Goal: Find specific page/section: Find specific page/section

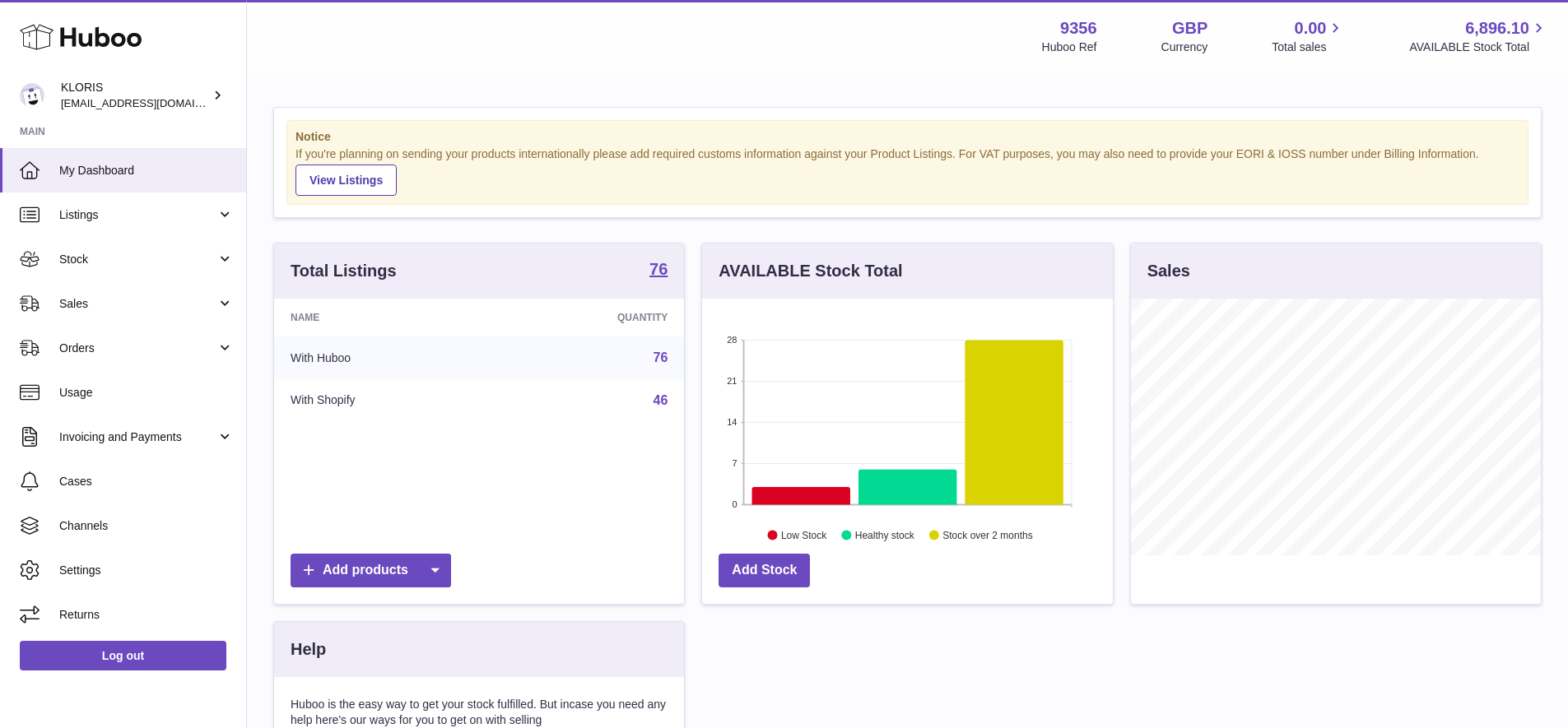
scroll to position [257, 411]
click at [69, 298] on span "Sales" at bounding box center [138, 304] width 157 height 16
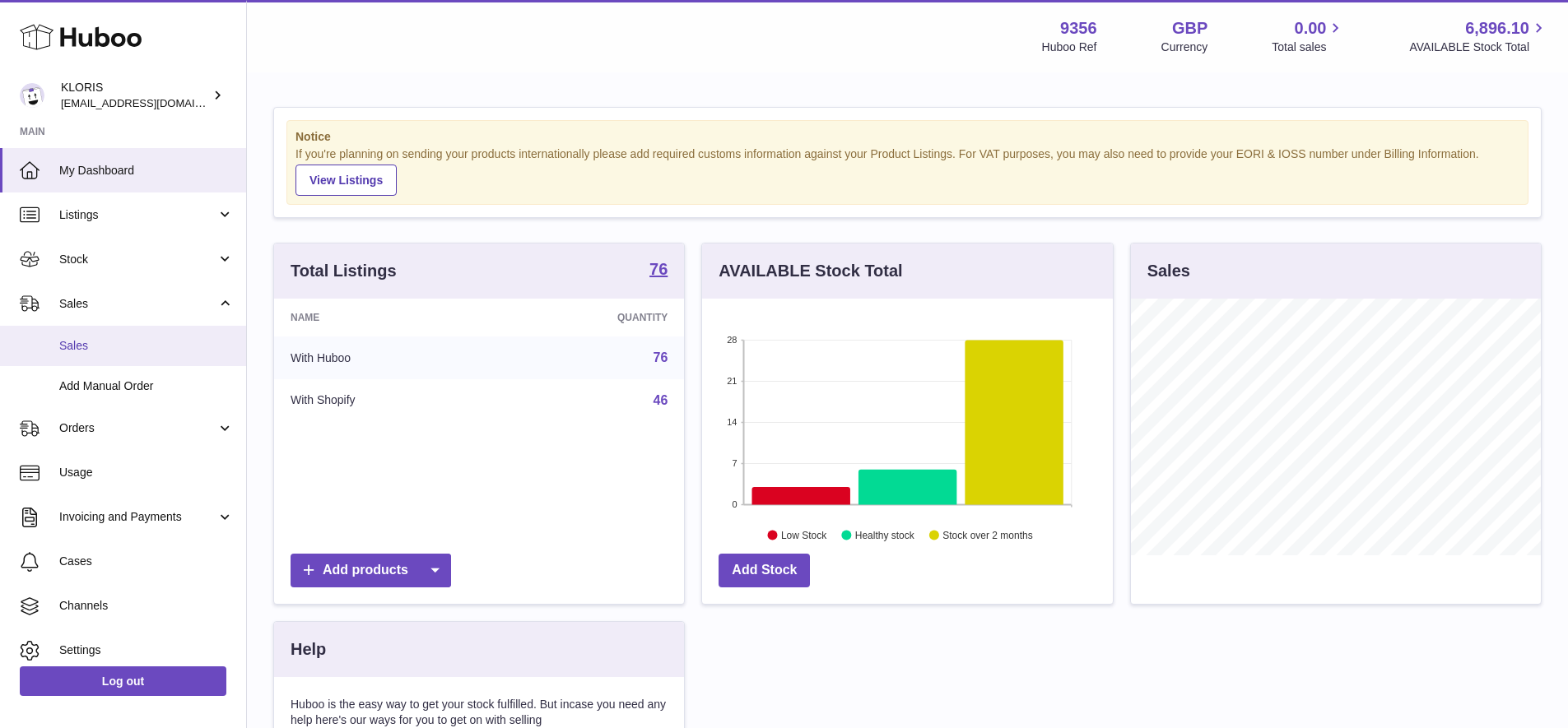
click at [69, 342] on span "Sales" at bounding box center [146, 346] width 175 height 16
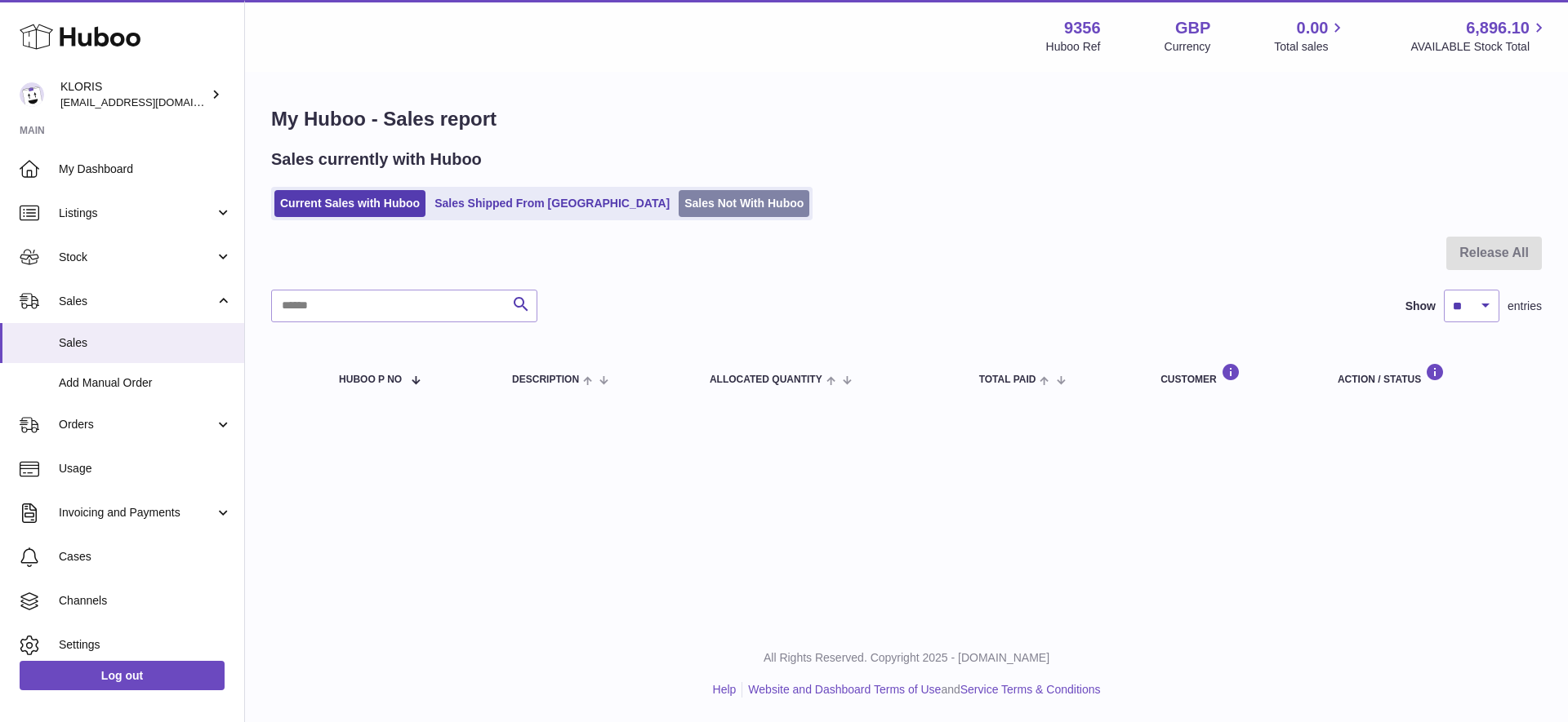
click at [678, 202] on link "Sales Not With Huboo" at bounding box center [744, 204] width 131 height 27
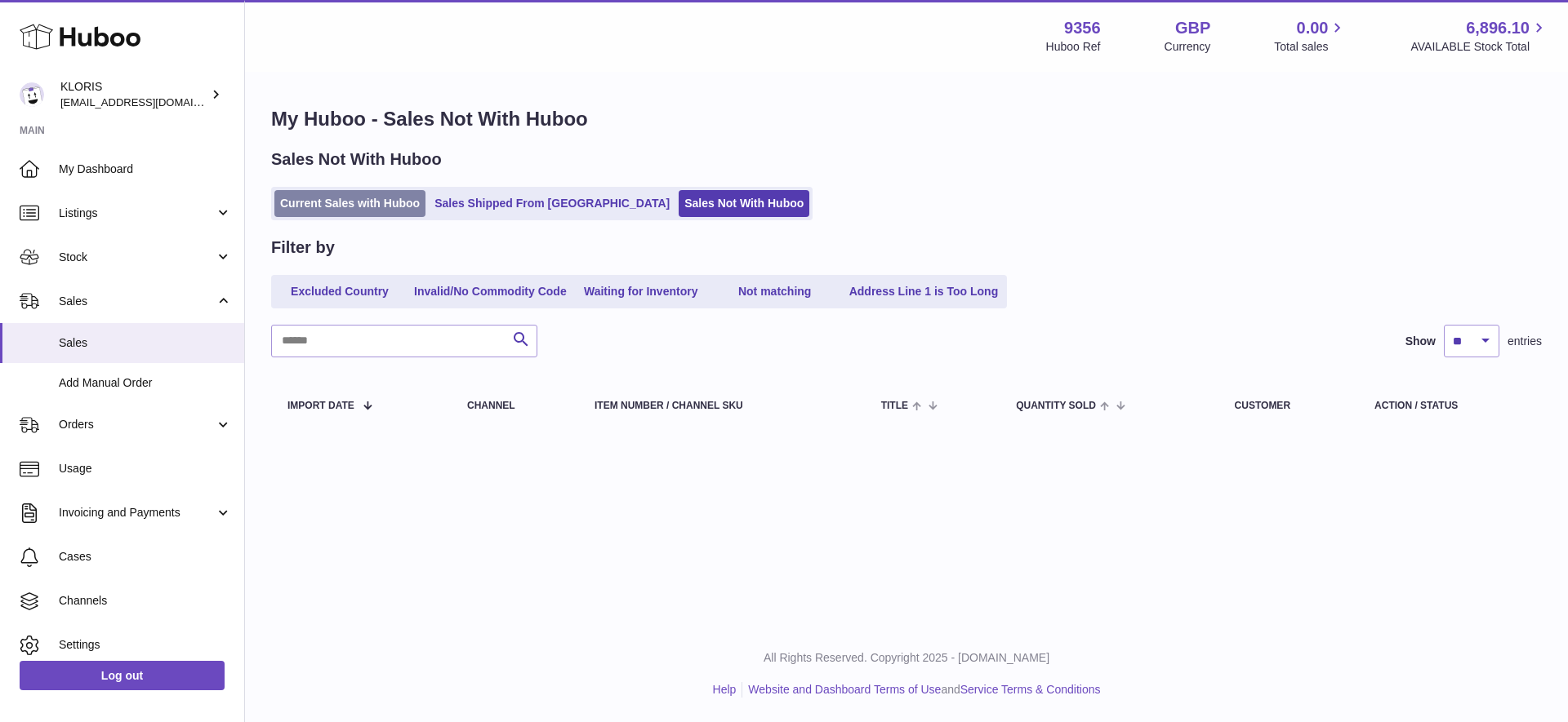
click at [346, 199] on link "Current Sales with Huboo" at bounding box center [349, 204] width 151 height 27
